Goal: Book appointment/travel/reservation

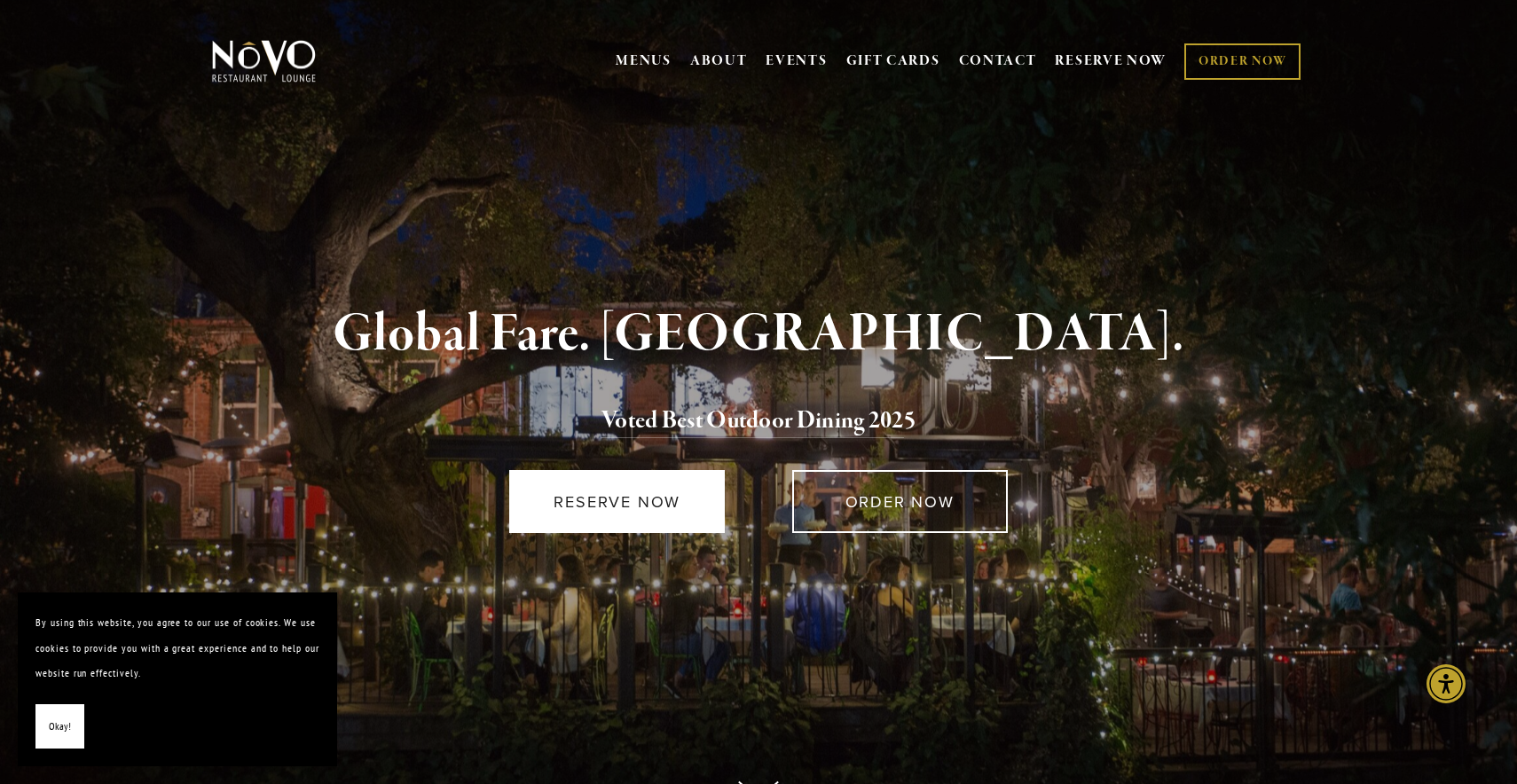
click at [643, 521] on link "RESERVE NOW" at bounding box center [617, 501] width 216 height 63
click at [655, 514] on link "RESERVE NOW" at bounding box center [617, 501] width 216 height 63
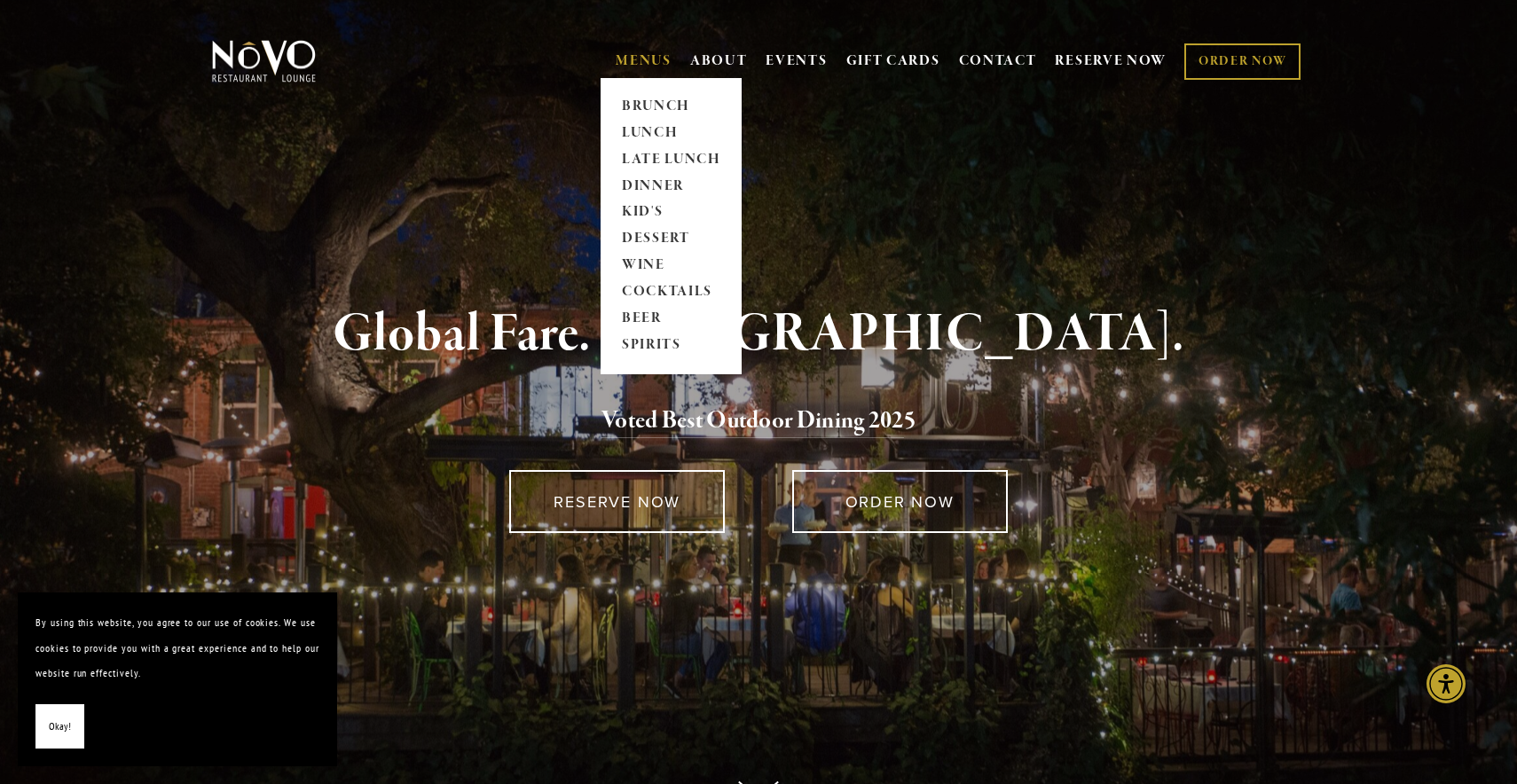
click at [619, 48] on span "MENUS BRUNCH LUNCH LATE LUNCH DINNER KID'S DESSERT WINE COCKTAILS BEER SPIRITS" at bounding box center [642, 61] width 55 height 34
click at [621, 130] on link "LUNCH" at bounding box center [671, 132] width 111 height 26
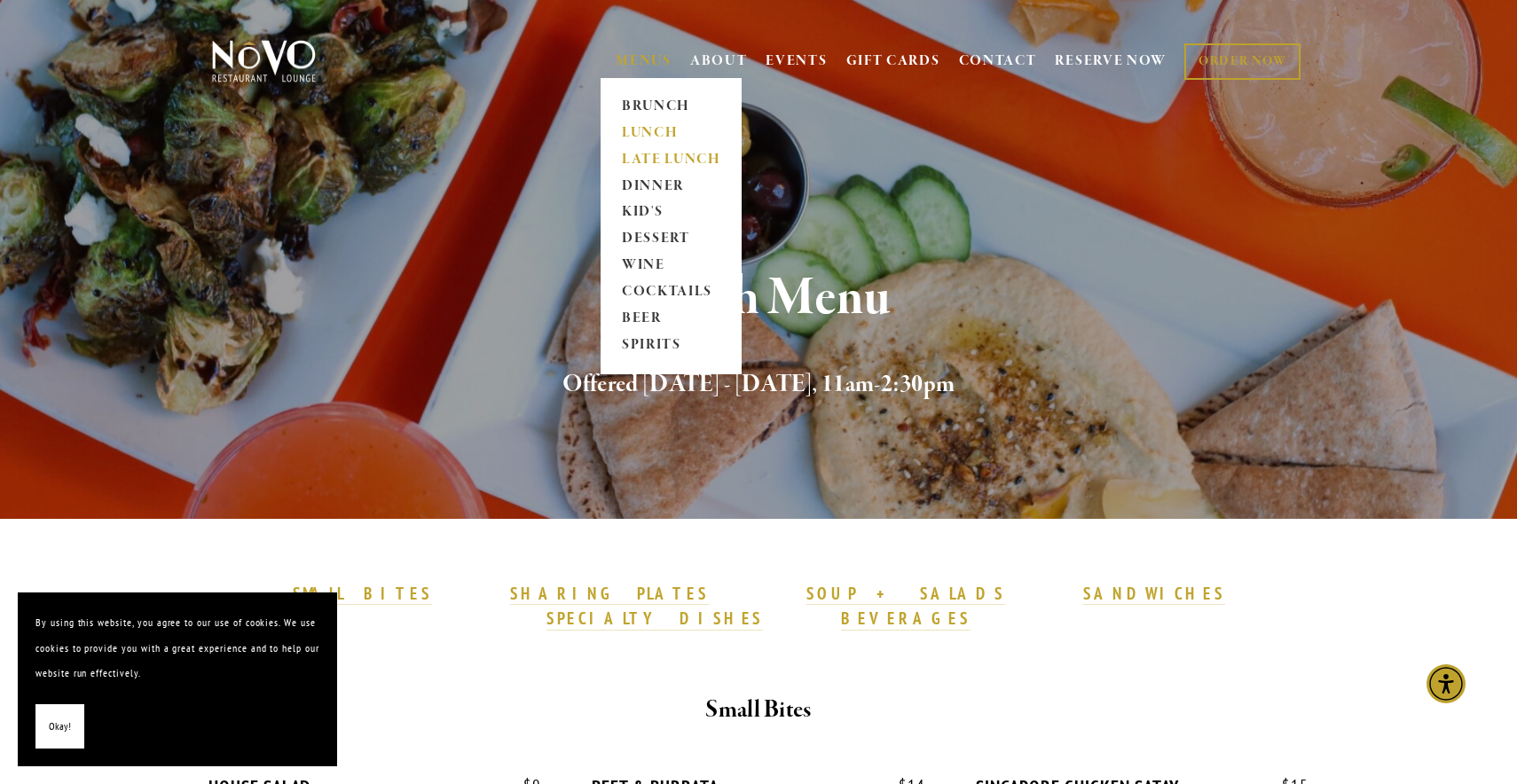
click at [626, 155] on link "LATE LUNCH" at bounding box center [671, 159] width 111 height 26
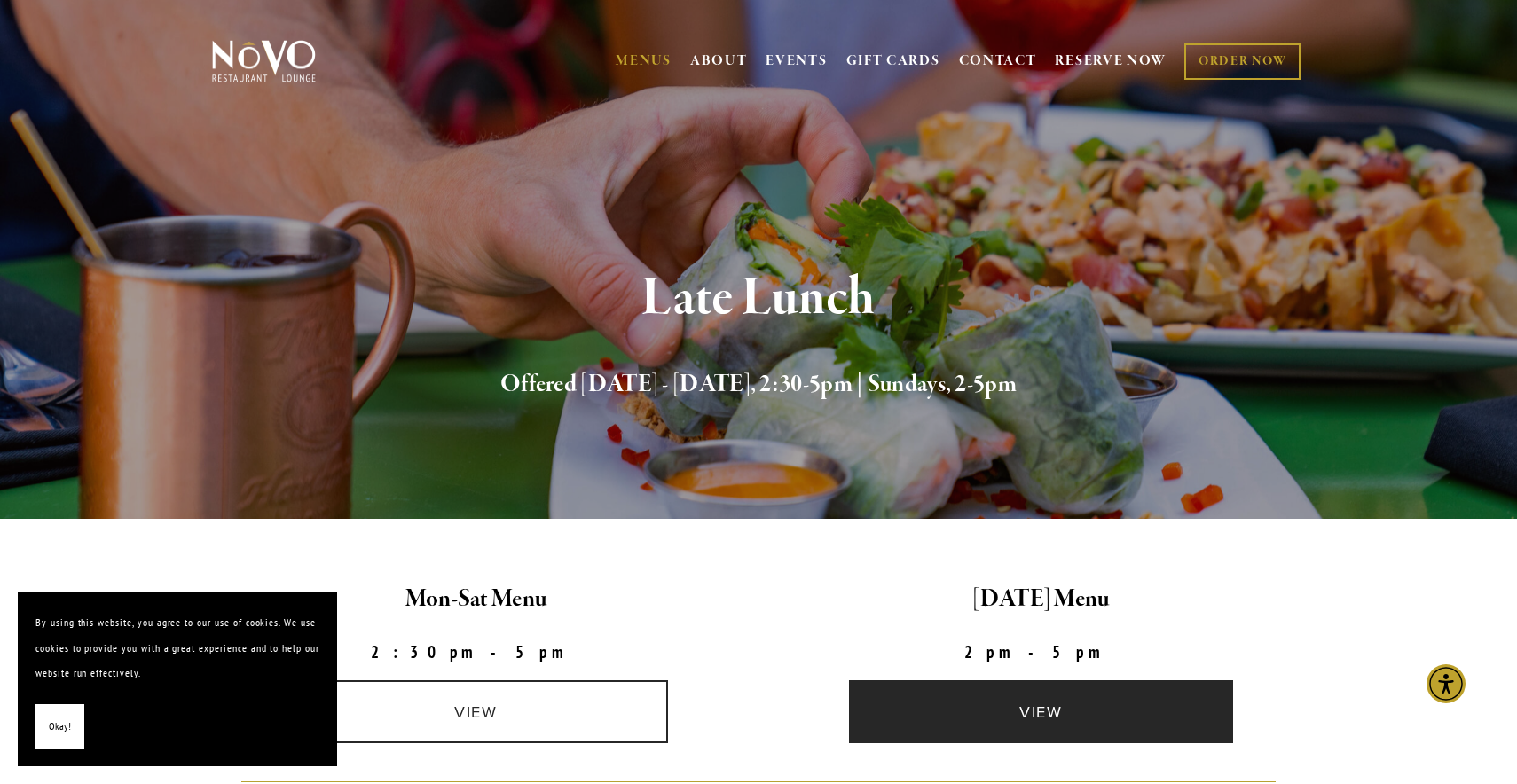
click at [987, 693] on link "view" at bounding box center [1041, 711] width 385 height 63
